Goal: Ask a question

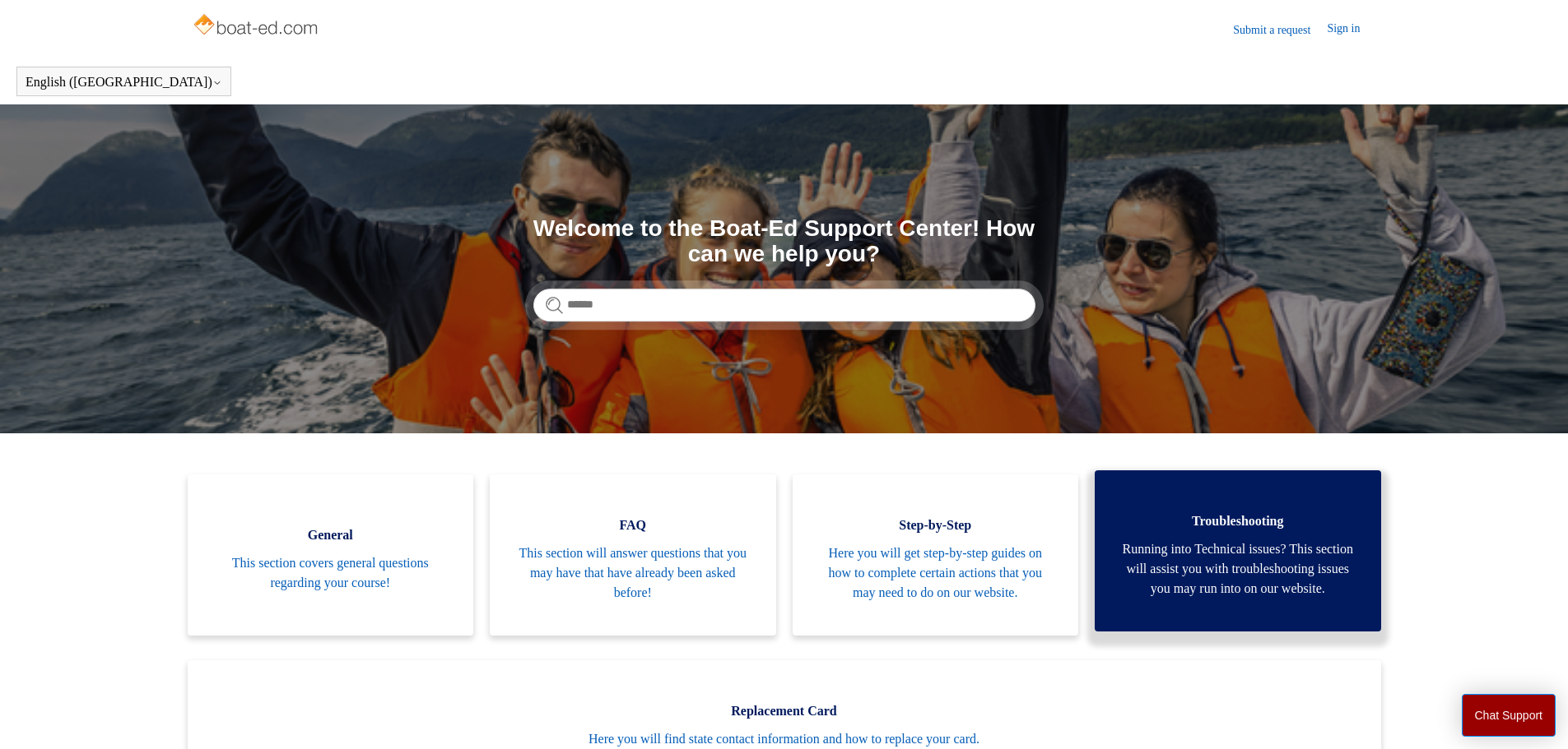
click at [1252, 554] on span "Running into Technical issues? This section will assist you with troubleshootin…" at bounding box center [1238, 569] width 237 height 59
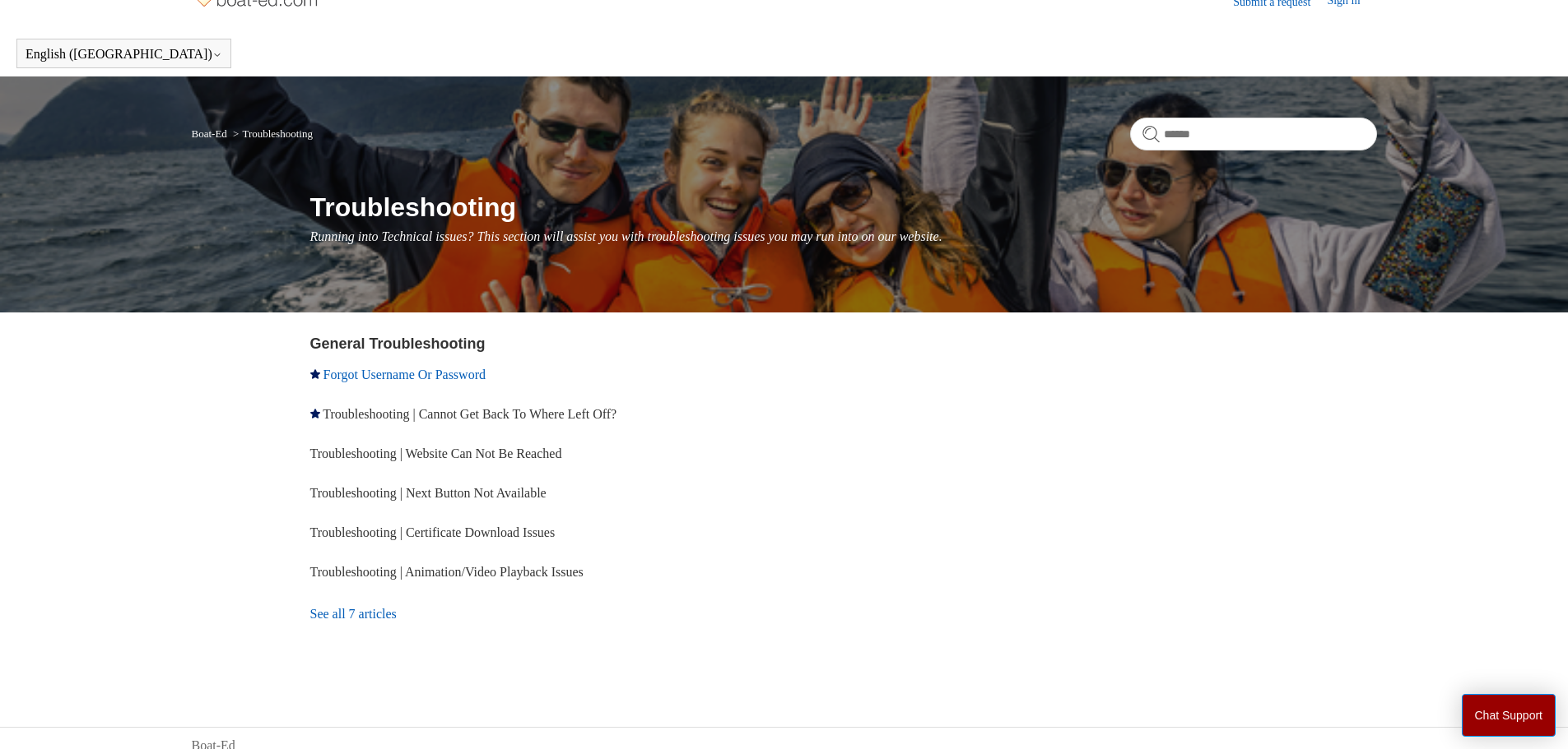
scroll to position [43, 0]
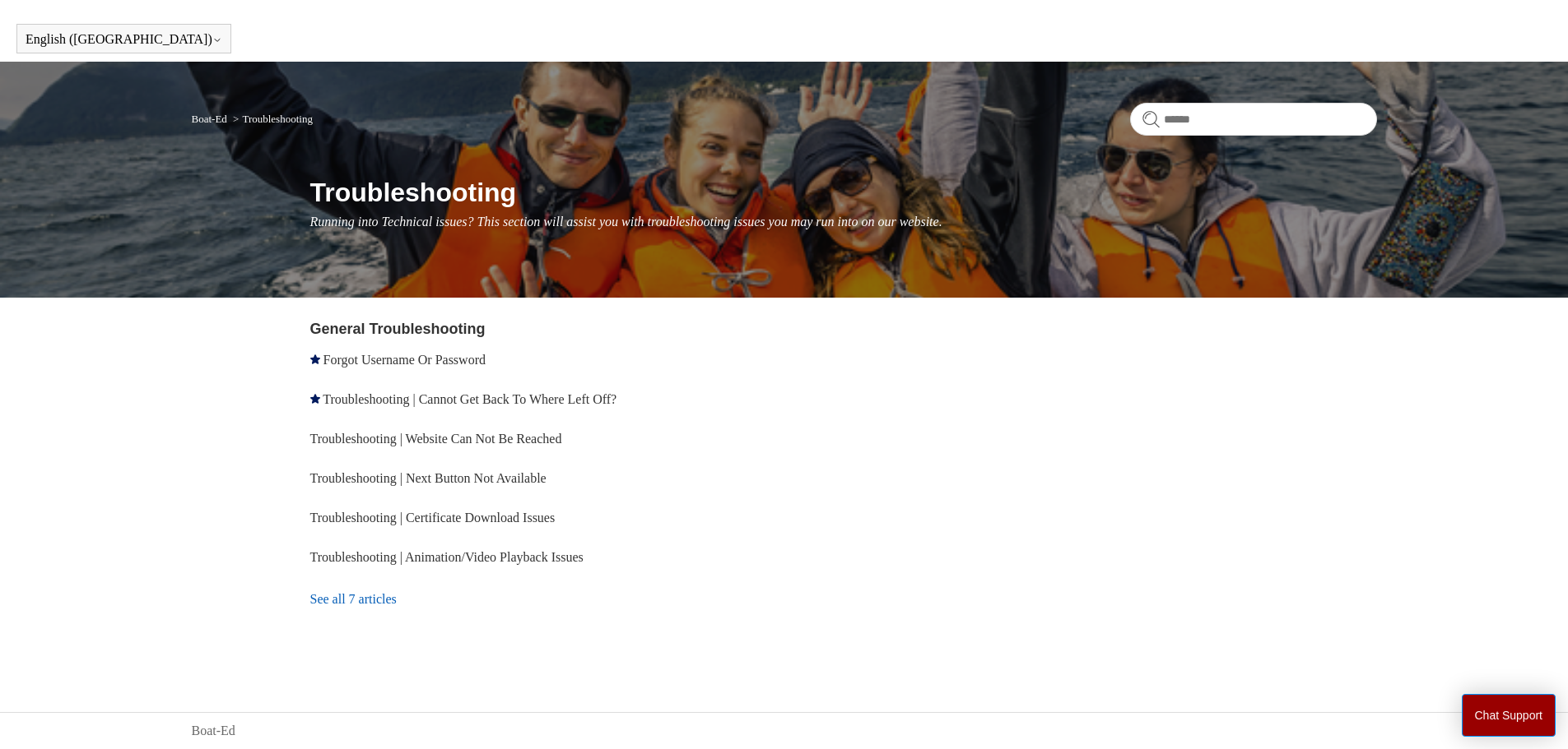
click at [380, 601] on link "See all 7 articles" at bounding box center [550, 600] width 480 height 45
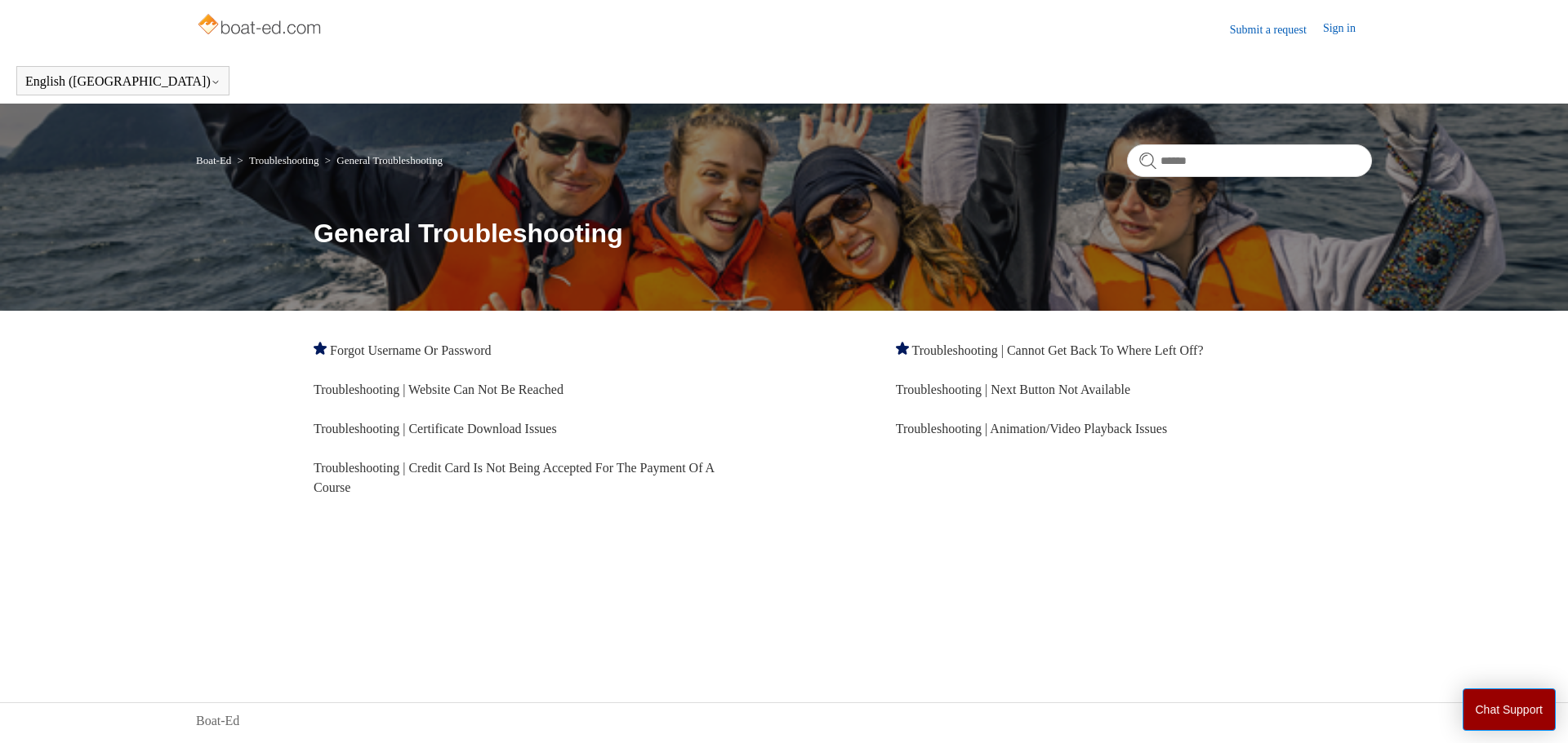
click at [257, 28] on img at bounding box center [260, 25] width 129 height 33
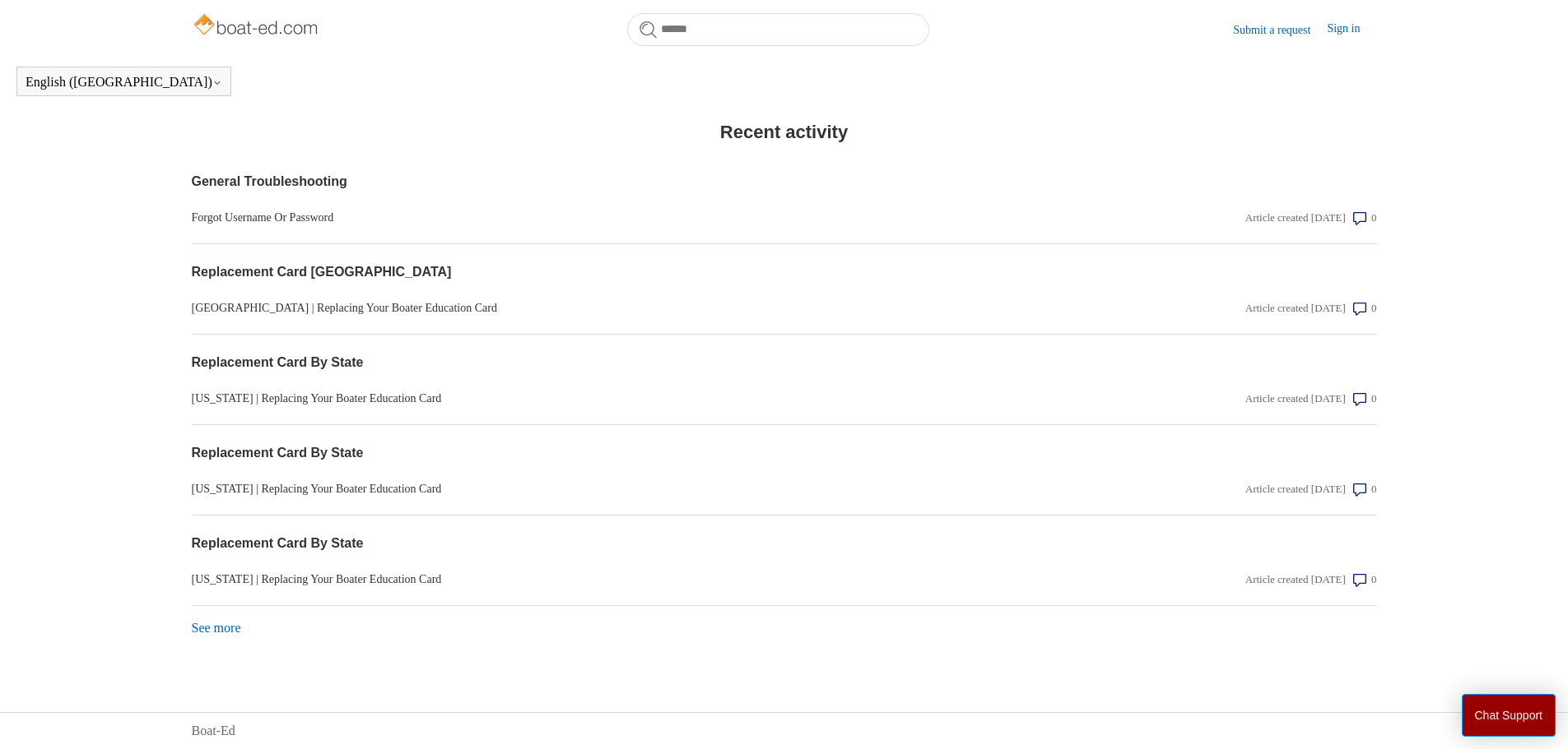
scroll to position [1281, 0]
click at [222, 630] on link "See more items from recent activity" at bounding box center [216, 628] width 50 height 14
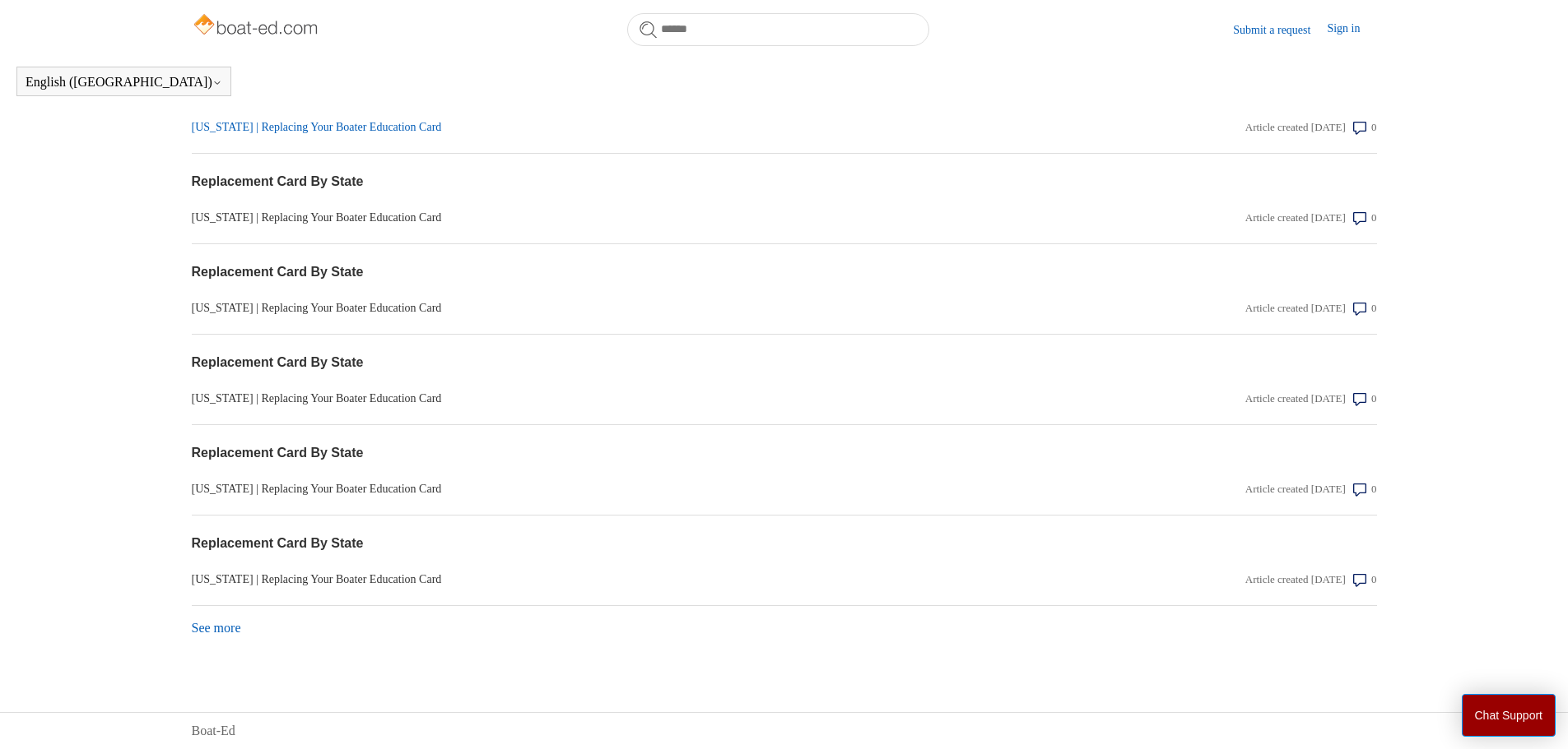
scroll to position [1733, 0]
click at [1506, 714] on button "Chat Support" at bounding box center [1508, 716] width 94 height 43
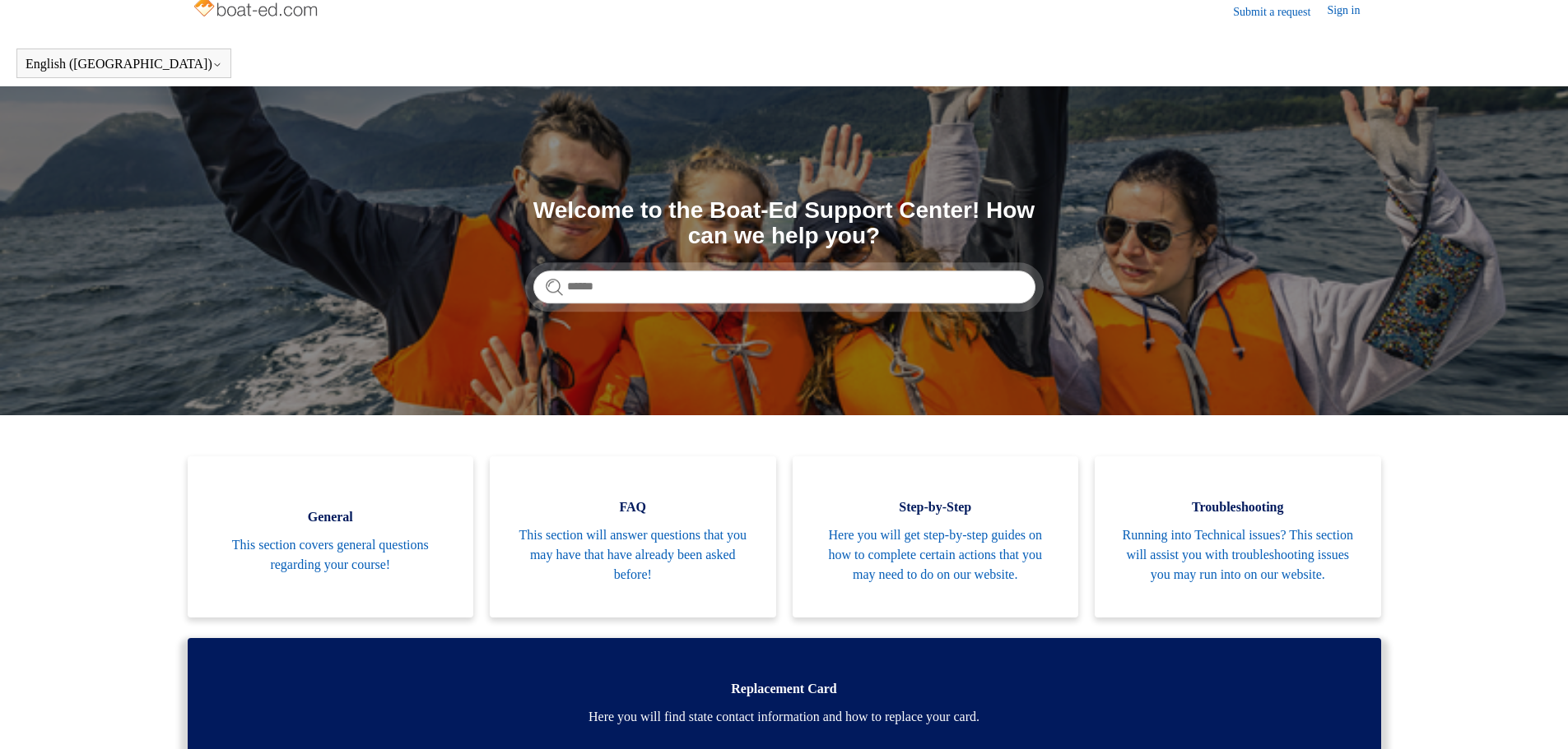
scroll to position [0, 0]
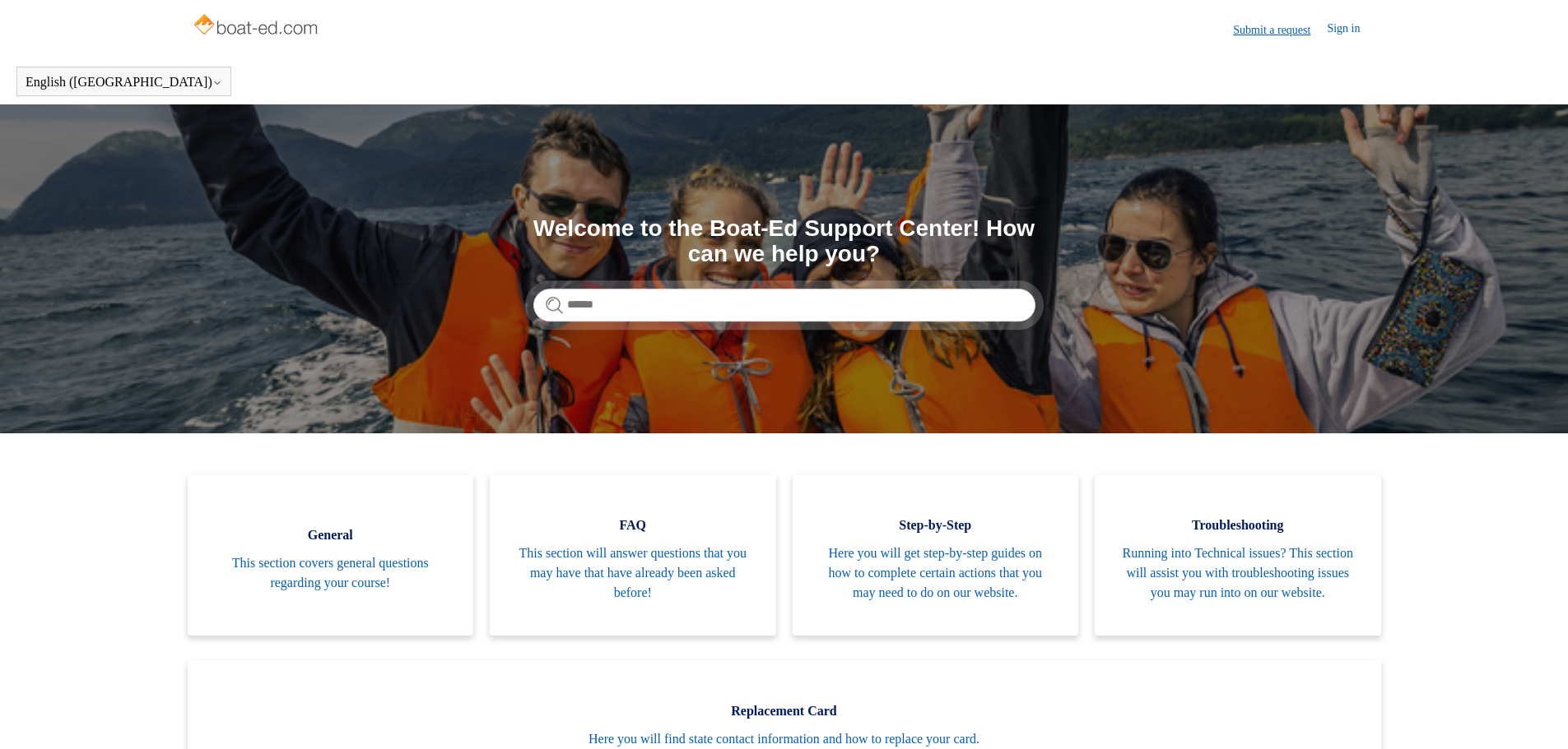
click at [1256, 28] on link "Submit a request" at bounding box center [1280, 30] width 94 height 17
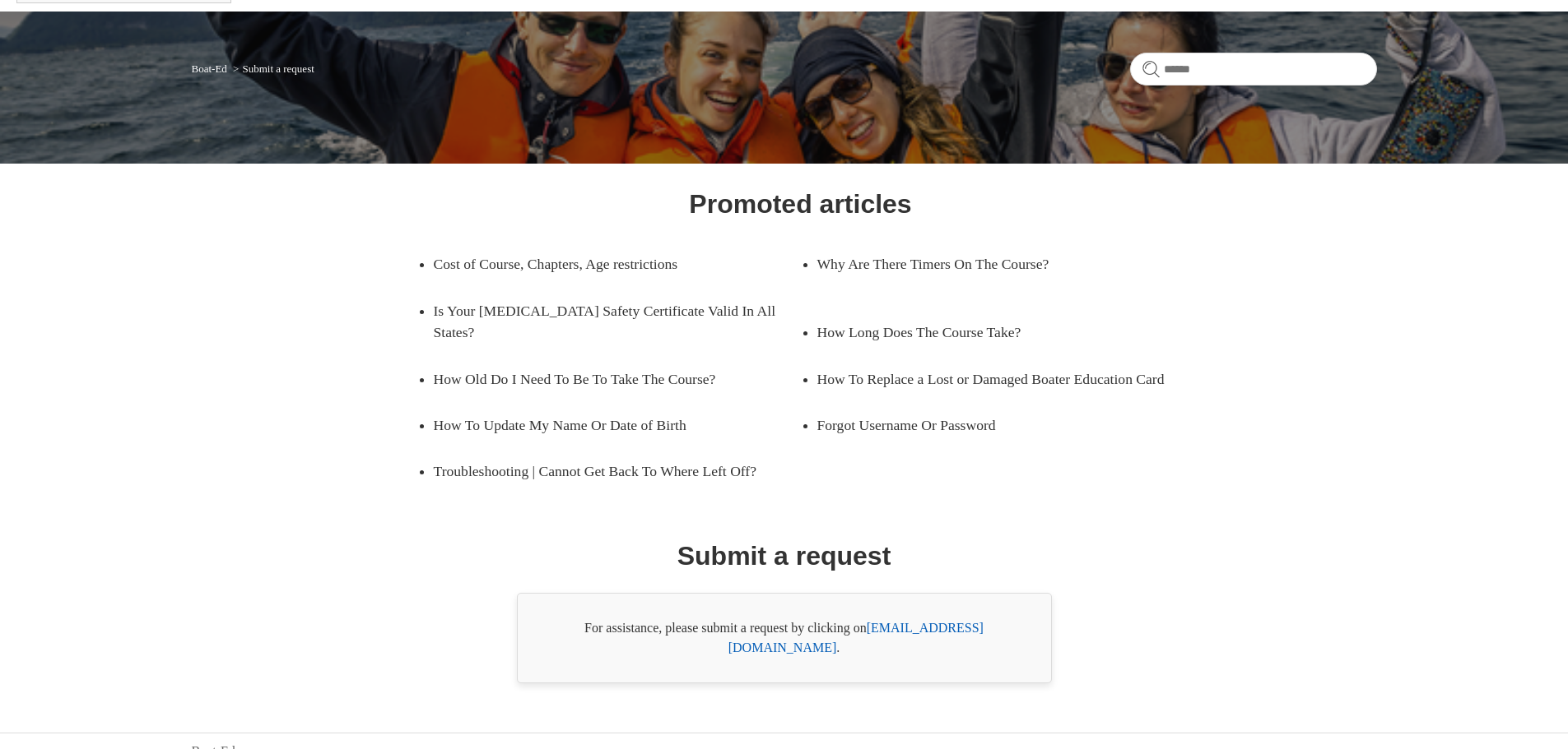
scroll to position [94, 0]
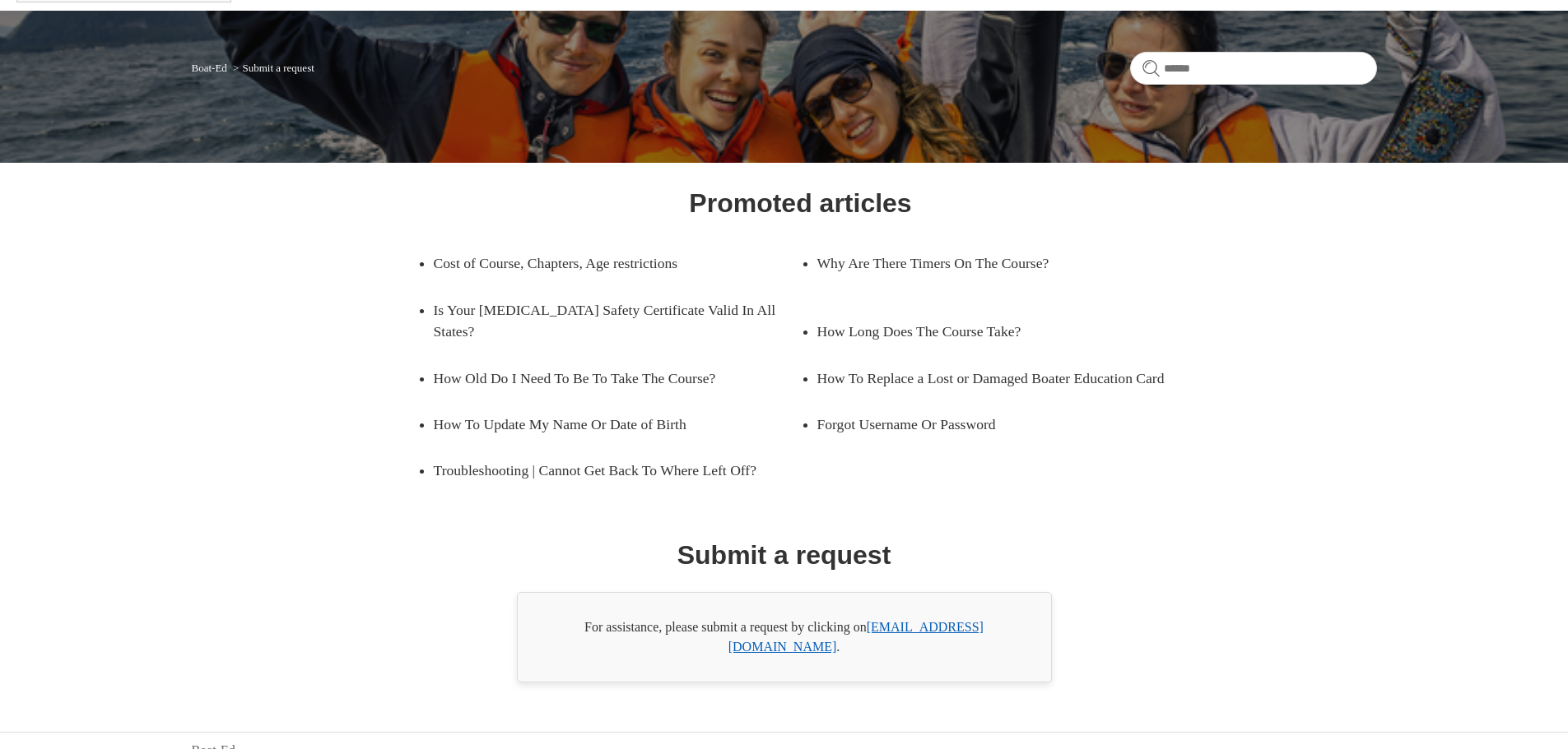
click at [943, 625] on link "[EMAIL_ADDRESS][DOMAIN_NAME]" at bounding box center [856, 637] width 255 height 33
click at [1459, 221] on main "Boat-Ed Submit a request Promoted articles Cost of Course, Chapters, Age restri…" at bounding box center [784, 346] width 1568 height 672
